Goal: Task Accomplishment & Management: Complete application form

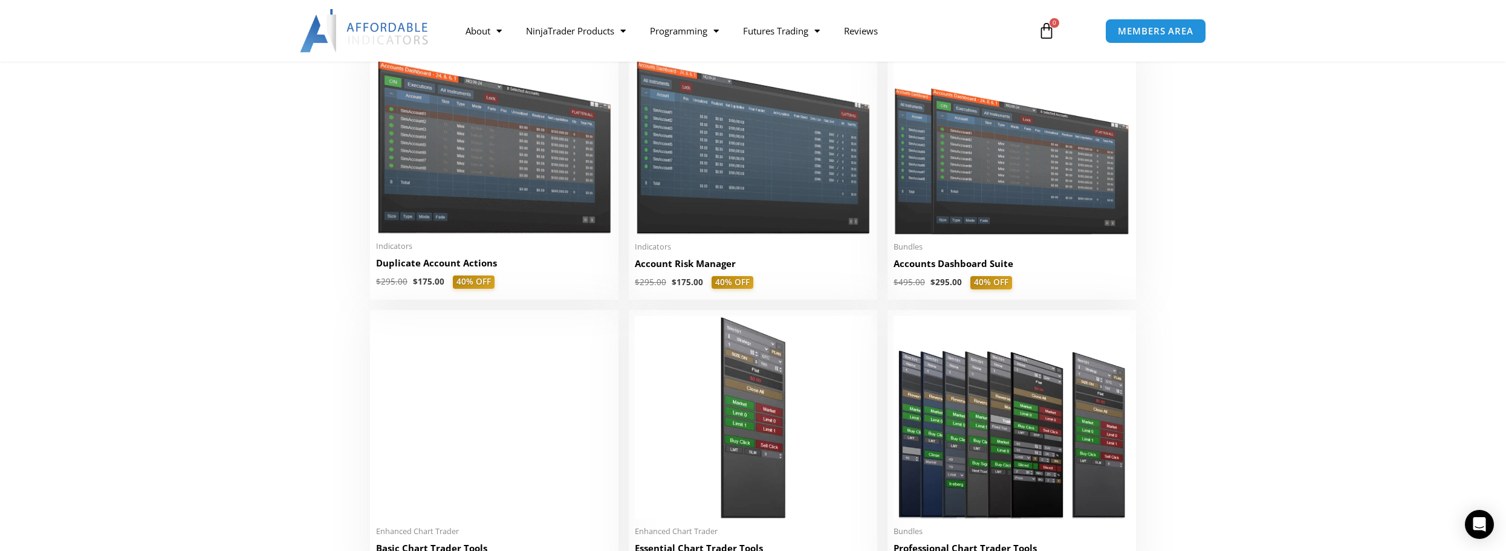
scroll to position [484, 0]
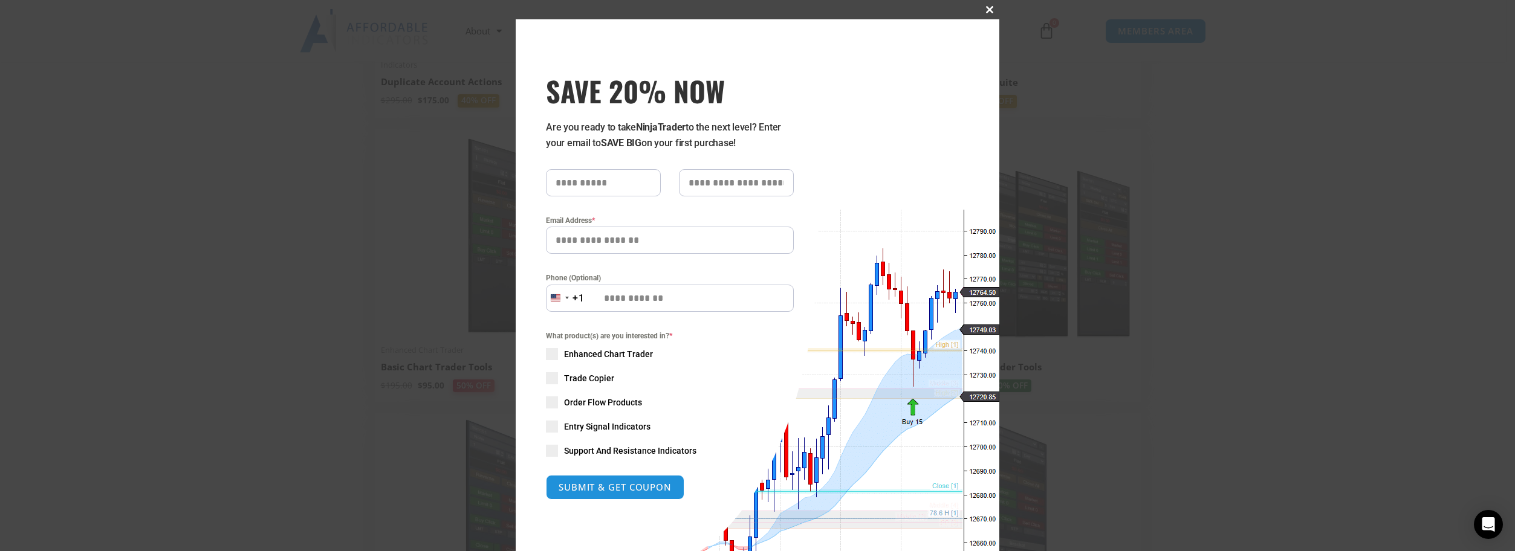
click at [982, 11] on span at bounding box center [989, 9] width 19 height 7
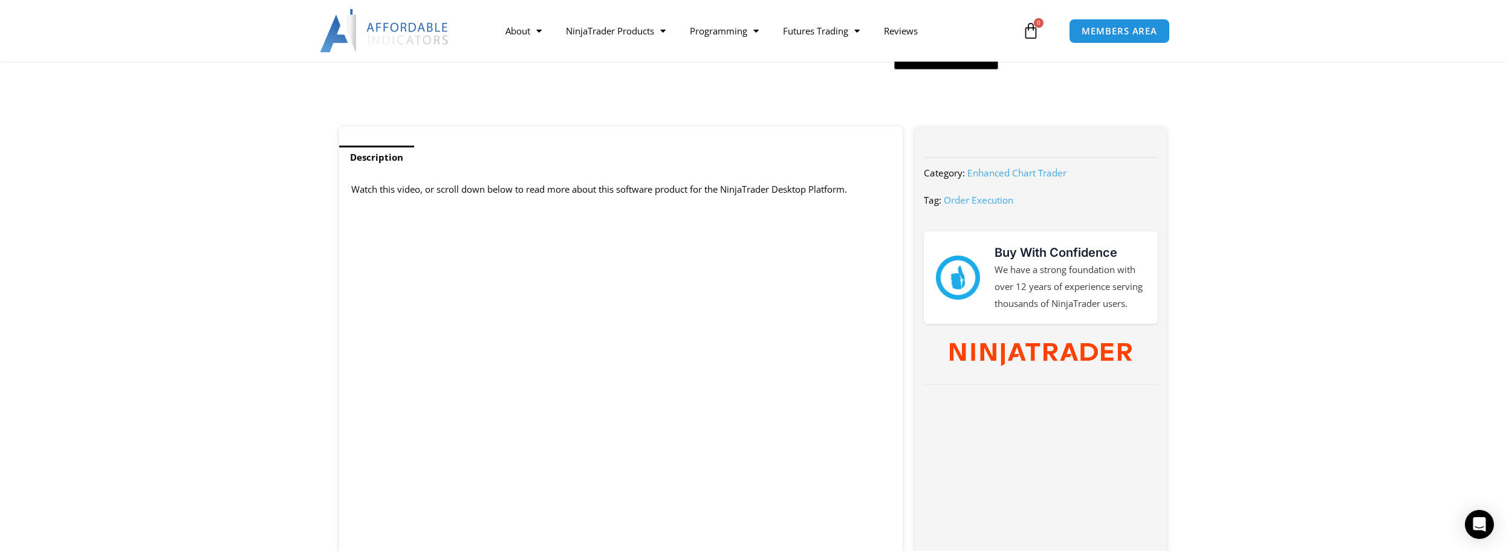
scroll to position [484, 0]
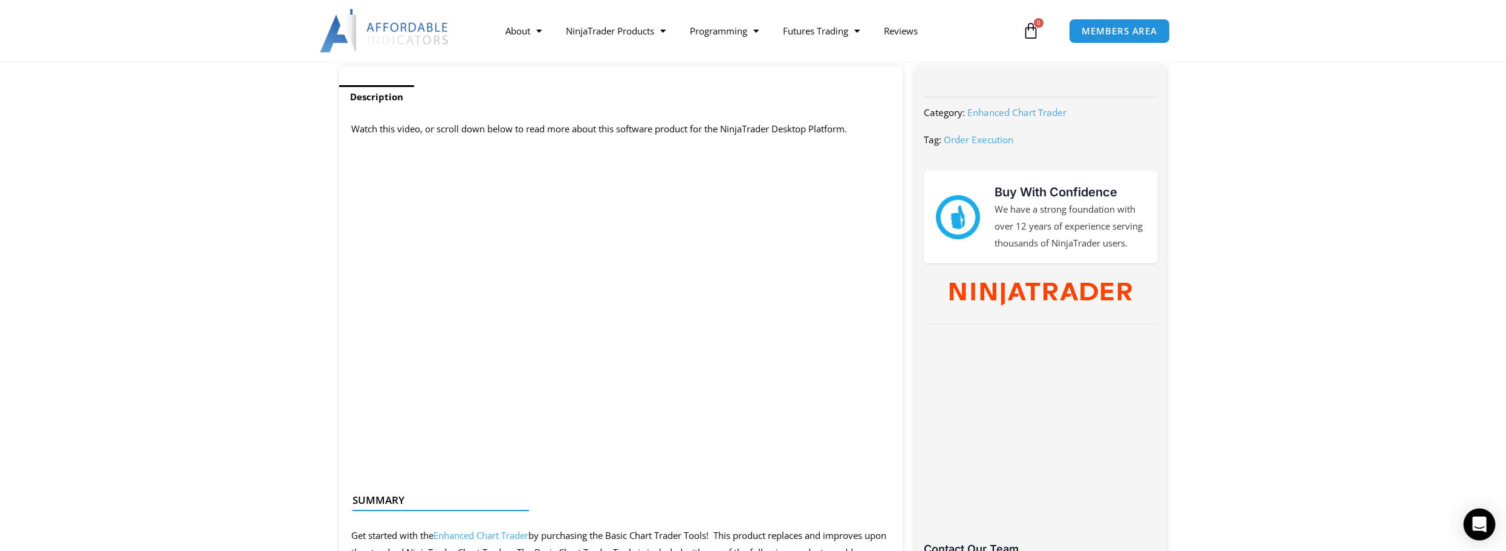
click at [1477, 521] on icon "Open Intercom Messenger" at bounding box center [1479, 525] width 14 height 16
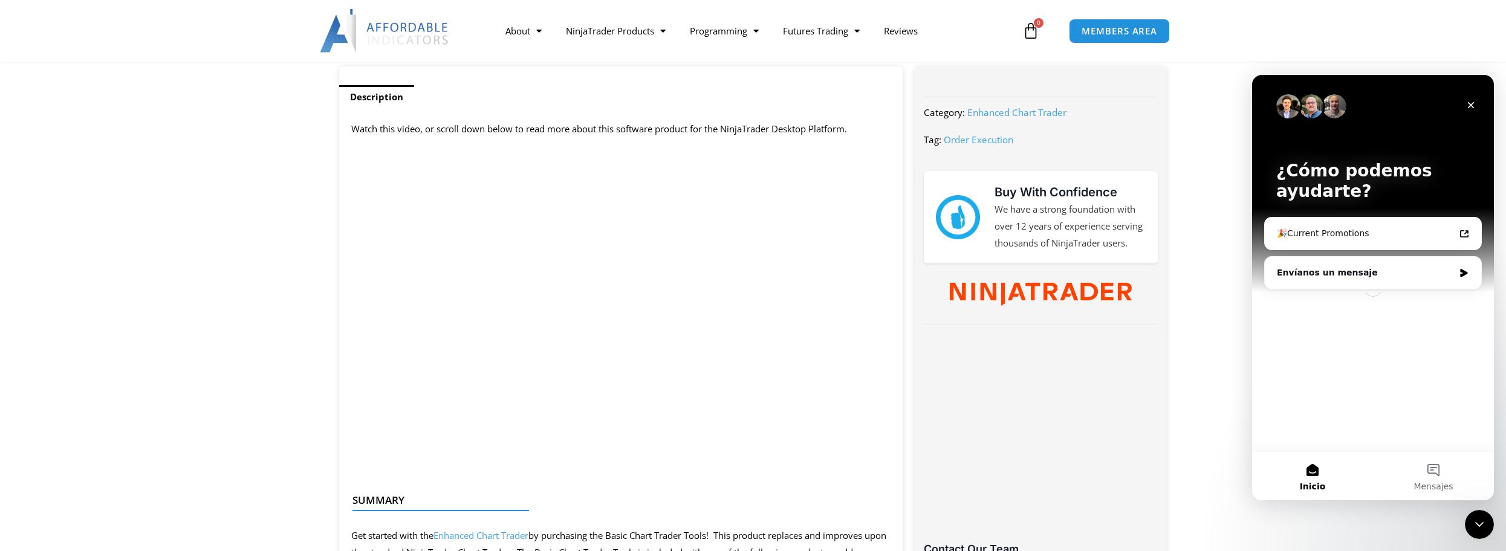
scroll to position [0, 0]
click at [1474, 100] on icon "Cerrar" at bounding box center [1471, 105] width 10 height 10
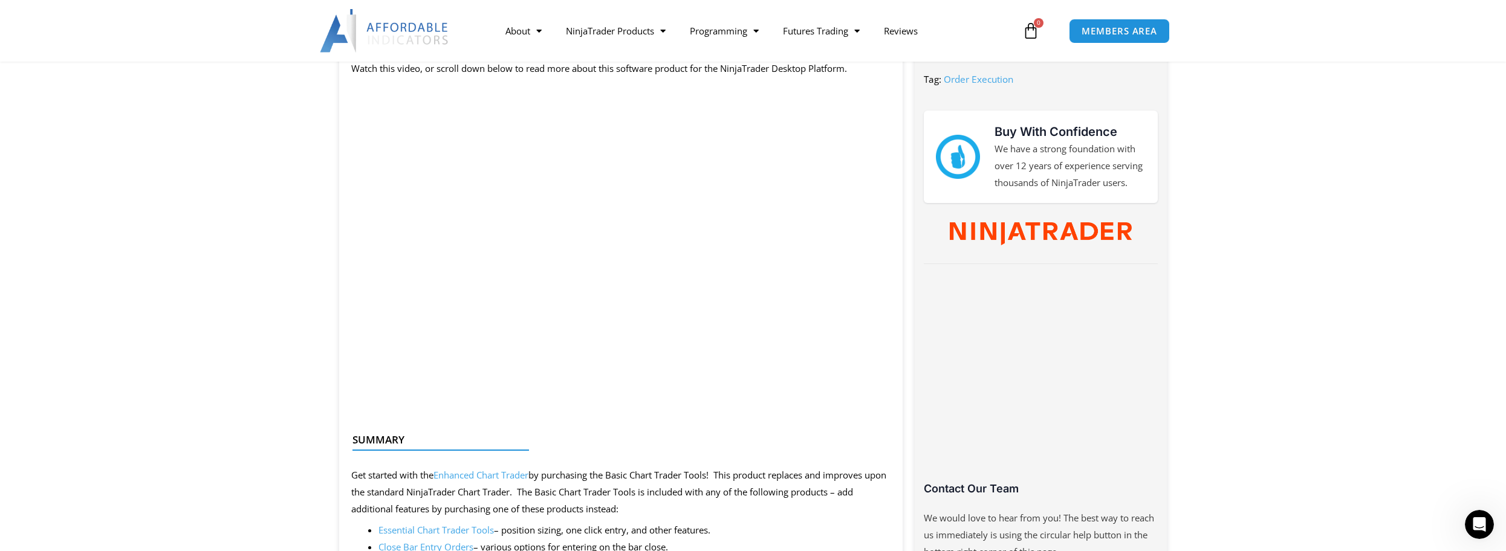
scroll to position [484, 0]
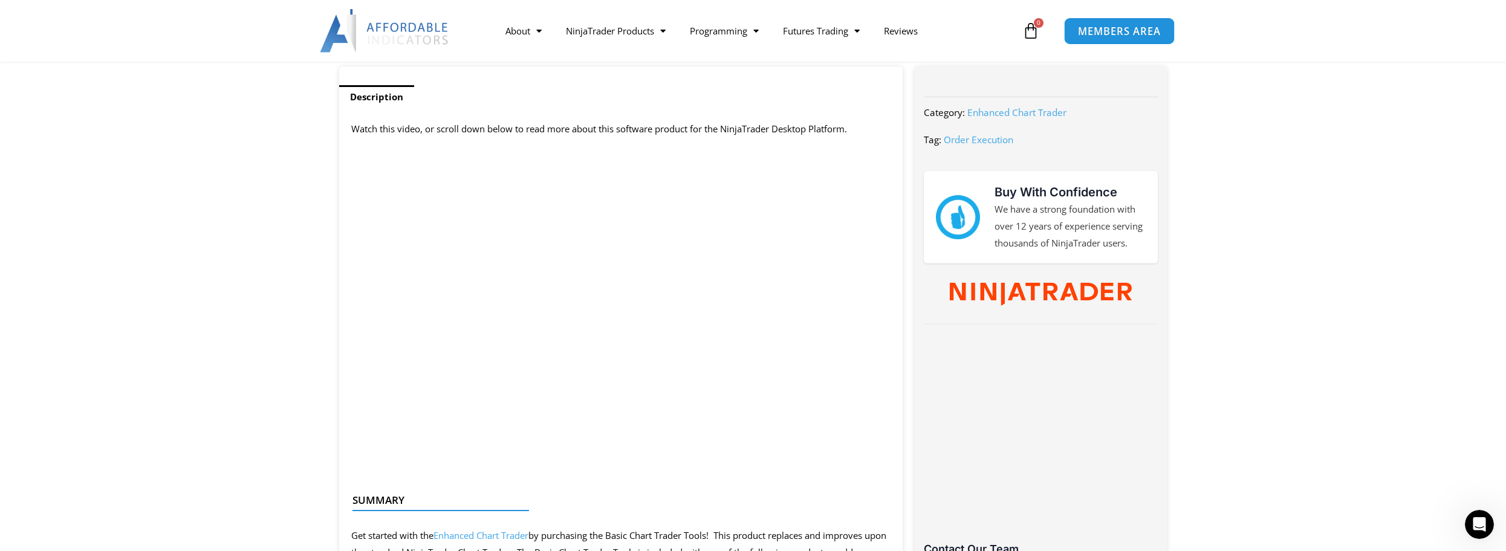
click at [1114, 38] on link "MEMBERS AREA" at bounding box center [1119, 30] width 111 height 27
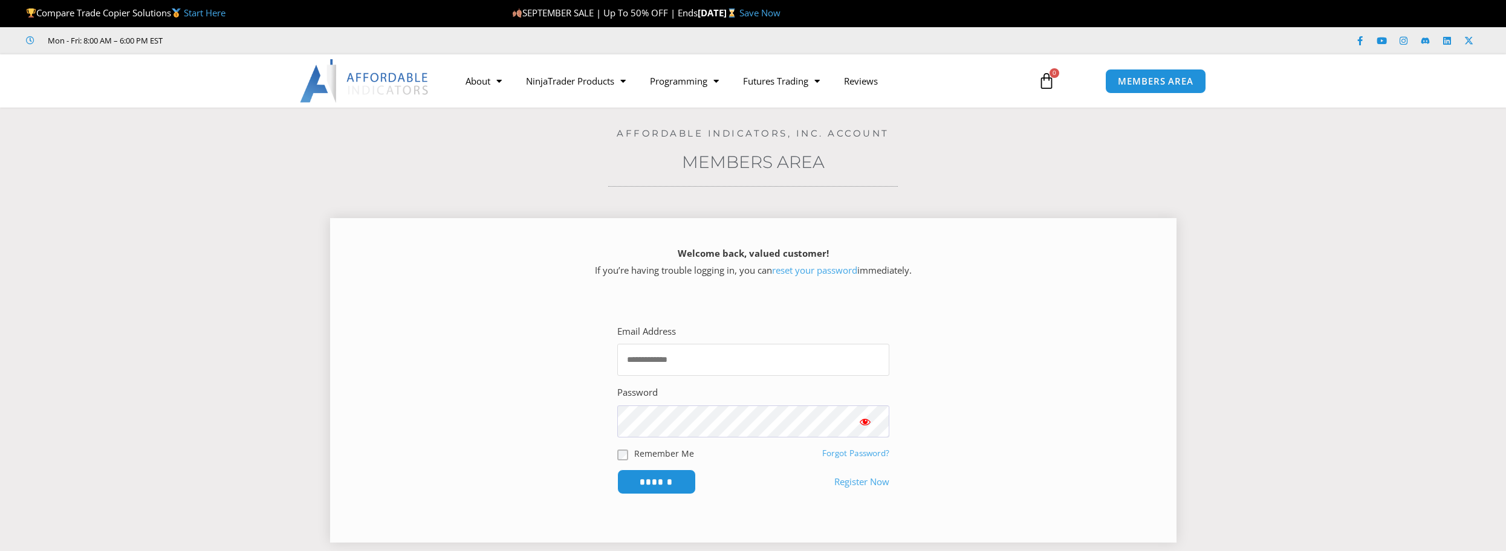
click at [755, 357] on input "Email Address" at bounding box center [753, 360] width 272 height 32
type input "**********"
click at [617, 470] on input "******" at bounding box center [656, 482] width 79 height 25
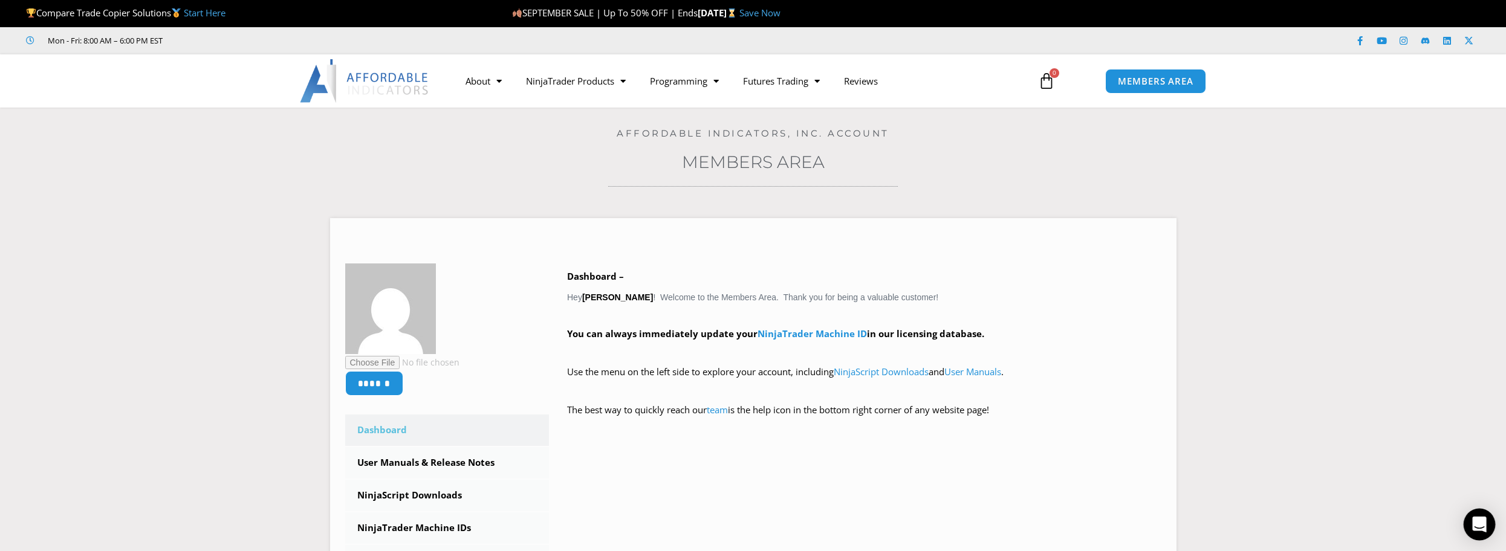
click at [1489, 520] on div "Open Intercom Messenger" at bounding box center [1479, 525] width 32 height 32
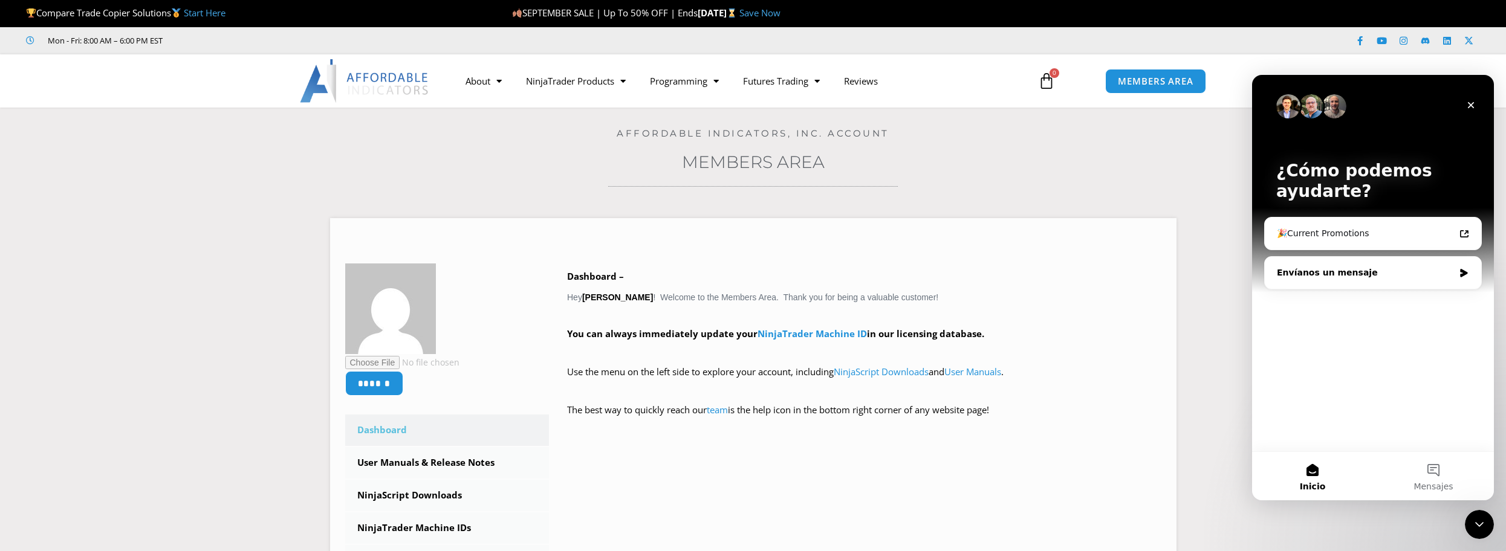
click at [1468, 272] on icon "Intercom Messenger" at bounding box center [1464, 273] width 10 height 10
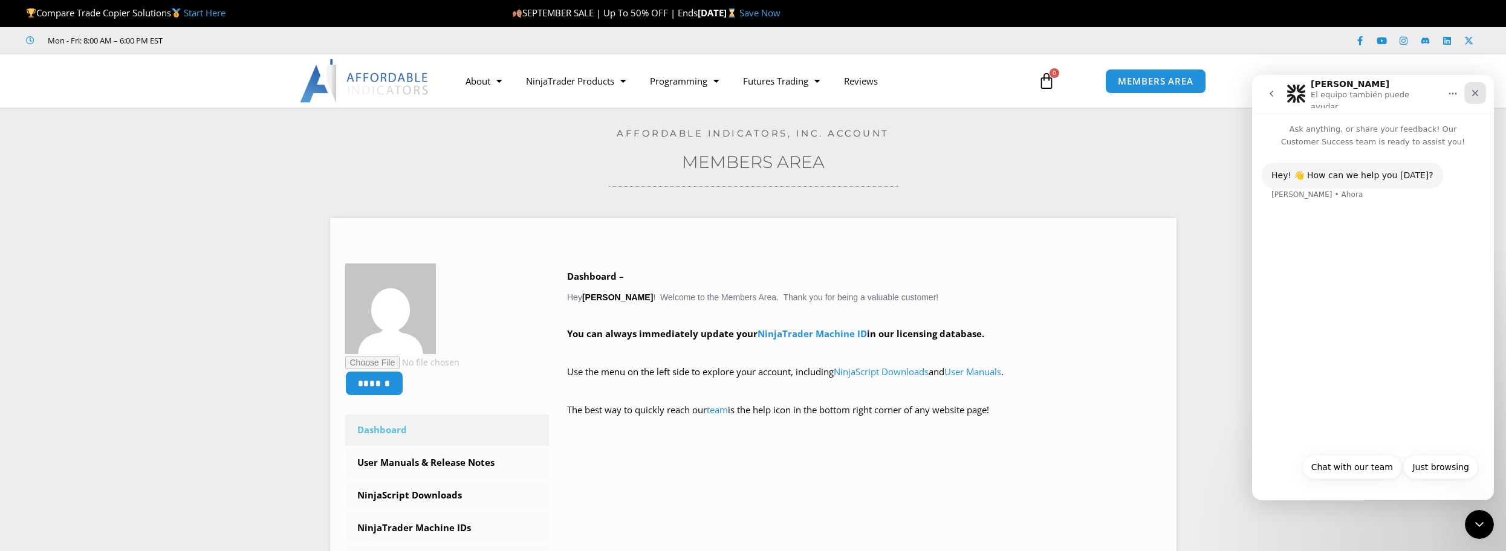
click at [1475, 88] on icon "Cerrar" at bounding box center [1475, 93] width 10 height 10
